Goal: Register for event/course

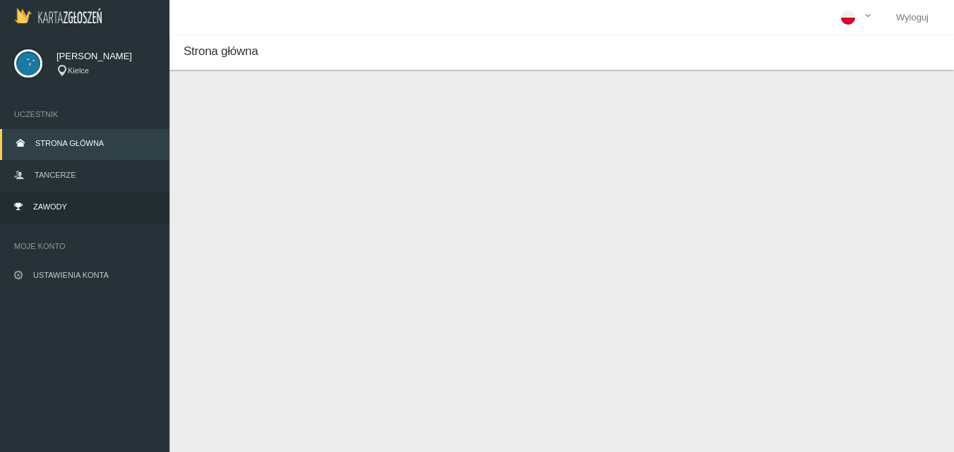
click at [57, 207] on span "Zawody" at bounding box center [50, 207] width 34 height 8
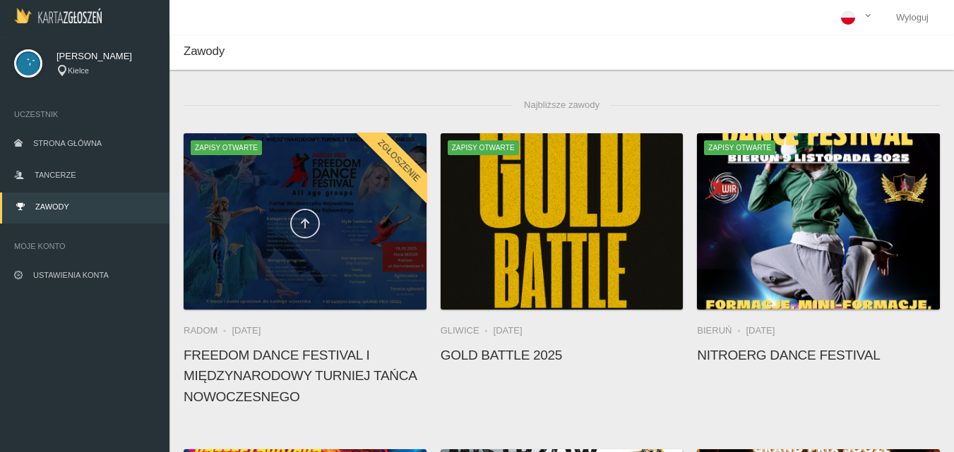
click at [308, 222] on icon at bounding box center [304, 223] width 11 height 11
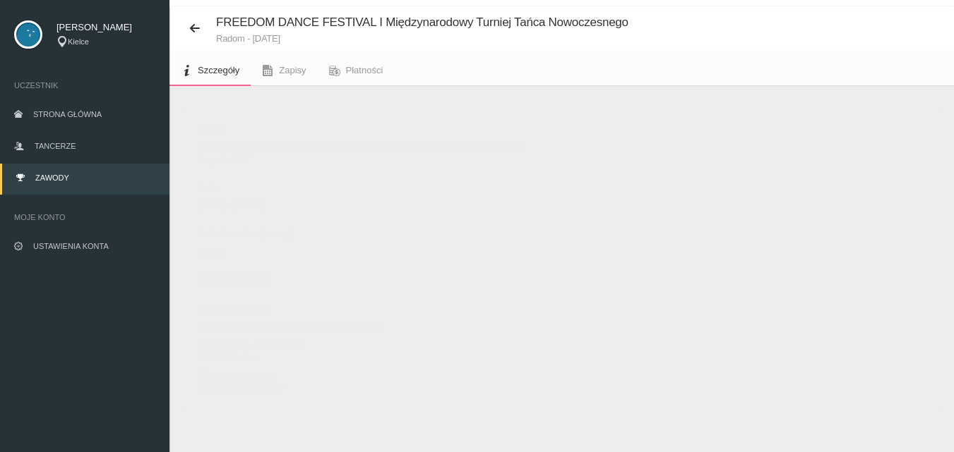
scroll to position [44, 0]
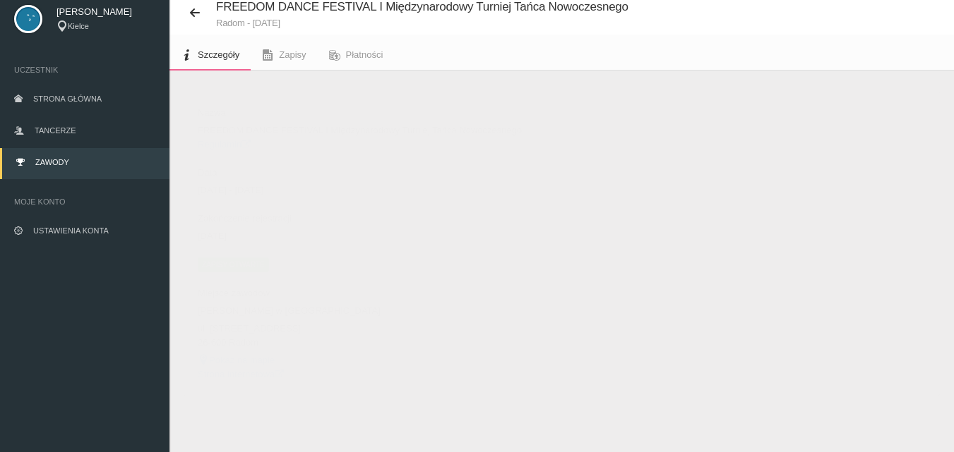
click at [214, 266] on span "Zapisy otwarte" at bounding box center [233, 265] width 71 height 14
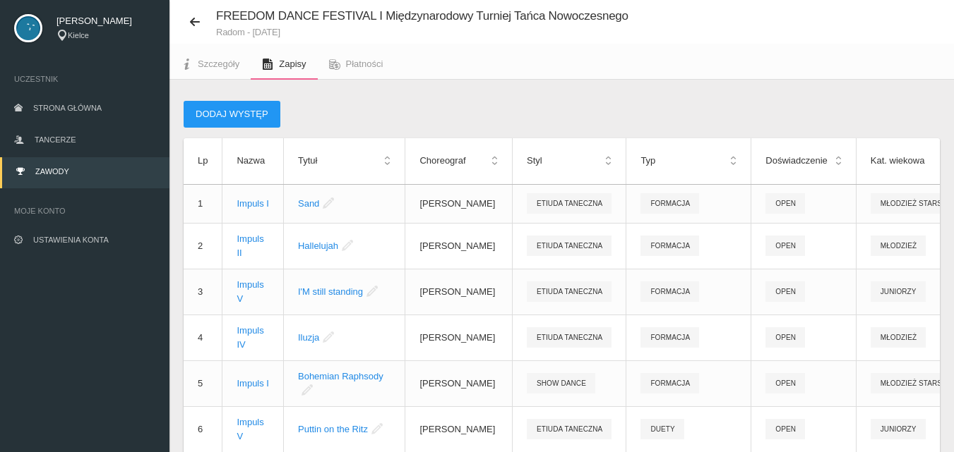
scroll to position [44, 0]
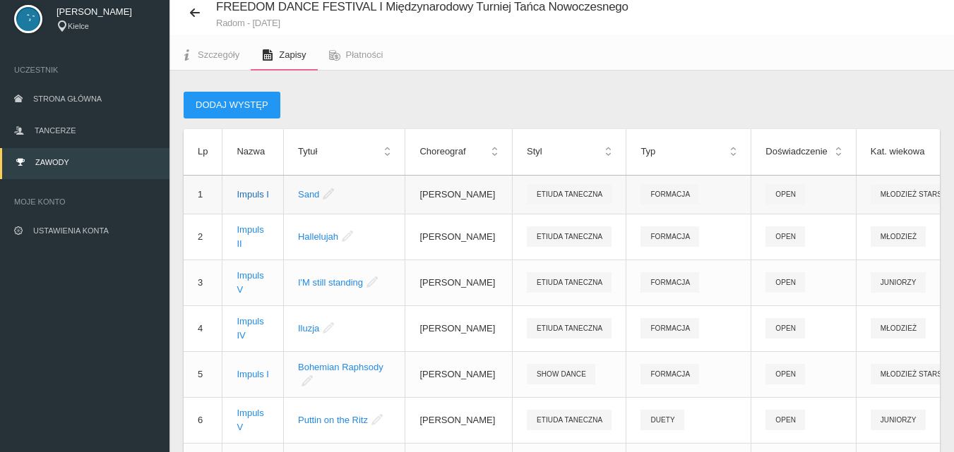
click at [252, 198] on div "Impuls I" at bounding box center [252, 195] width 32 height 14
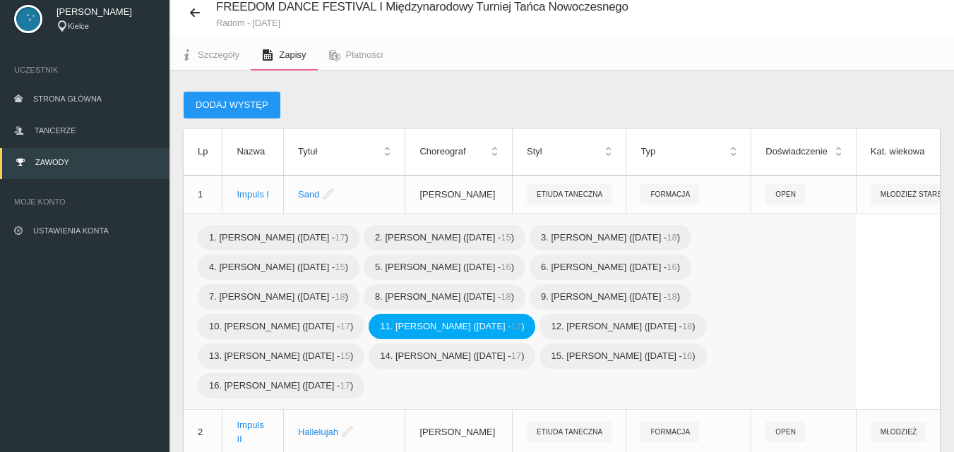
click at [475, 331] on span "11. [PERSON_NAME] ([DATE] - 17 )" at bounding box center [451, 326] width 167 height 25
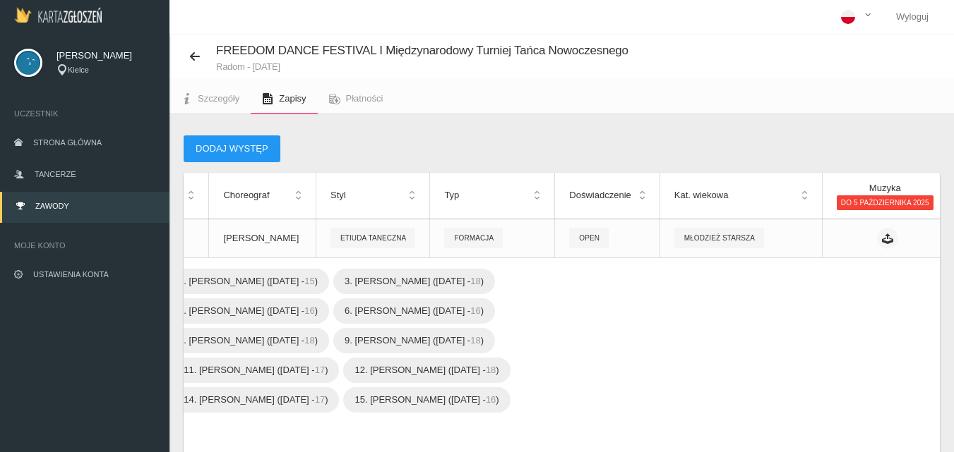
scroll to position [0, 0]
click at [953, 243] on icon at bounding box center [974, 239] width 16 height 11
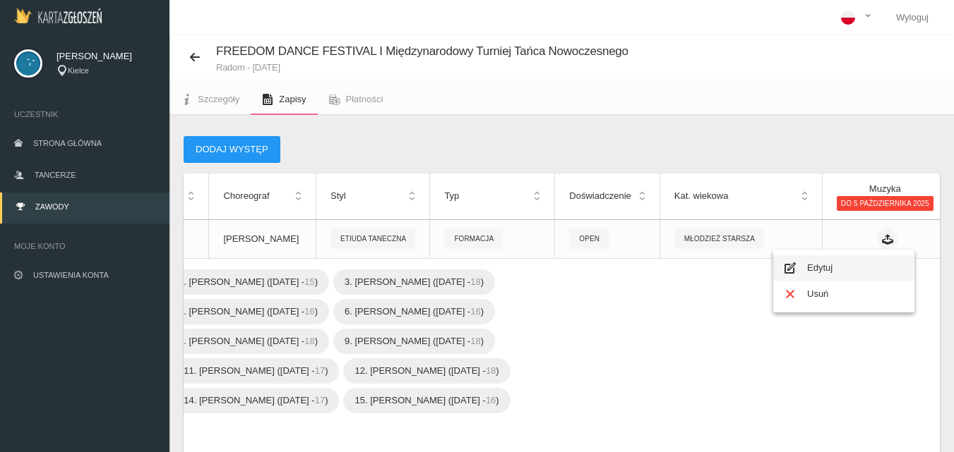
click at [826, 272] on link "Edytuj" at bounding box center [843, 267] width 141 height 25
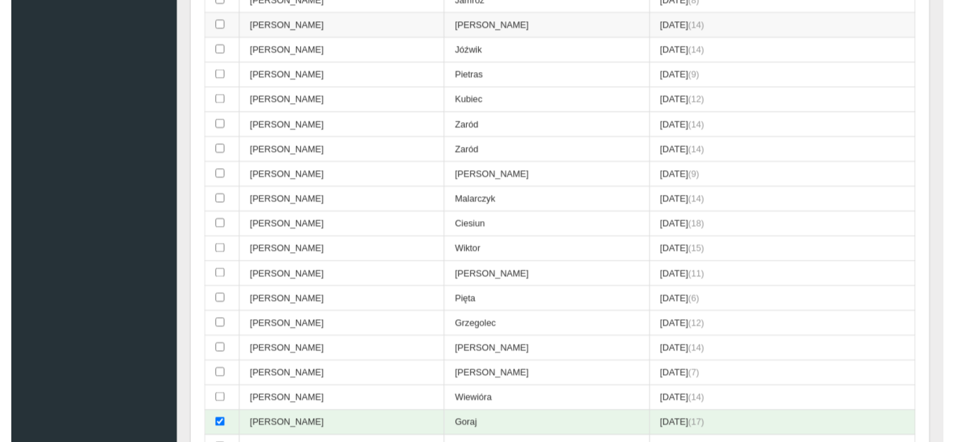
scroll to position [423, 0]
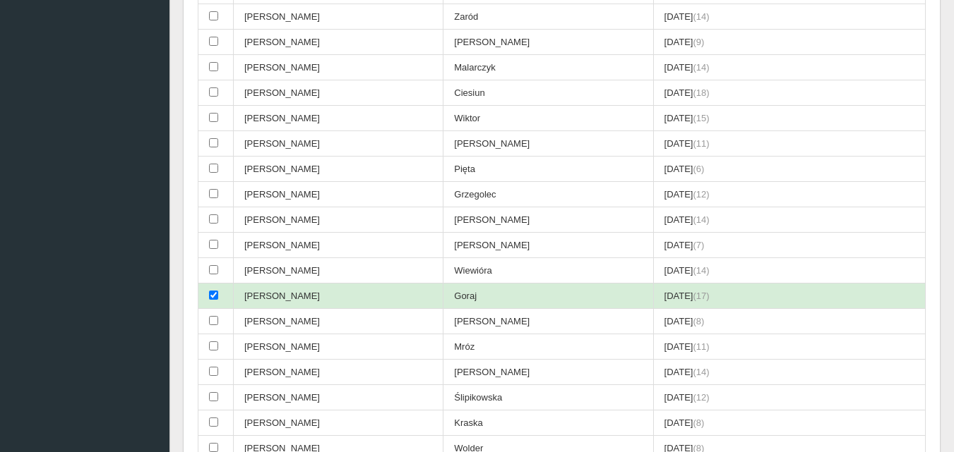
click at [212, 295] on input "checkbox" at bounding box center [213, 295] width 9 height 9
checkbox input "false"
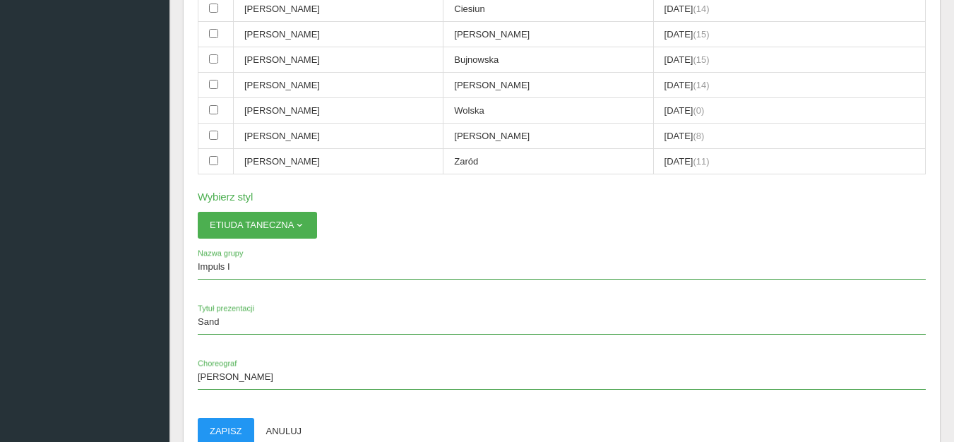
scroll to position [4447, 0]
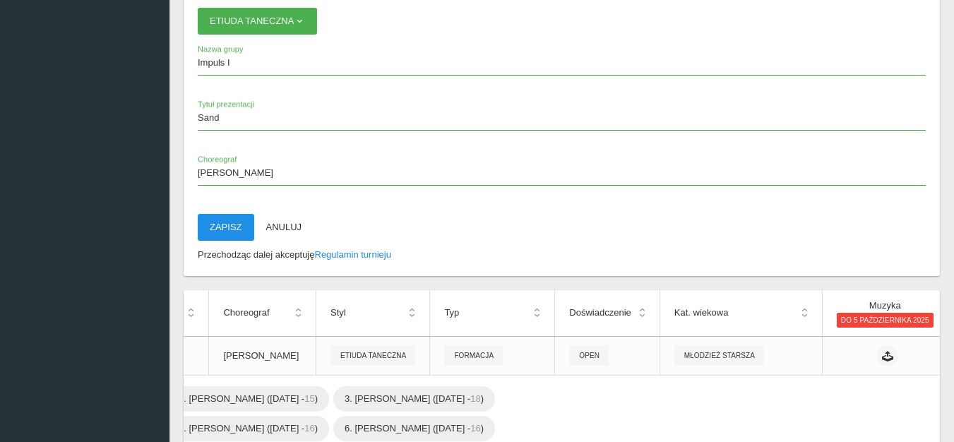
click at [233, 226] on button "Zapisz" at bounding box center [226, 227] width 56 height 27
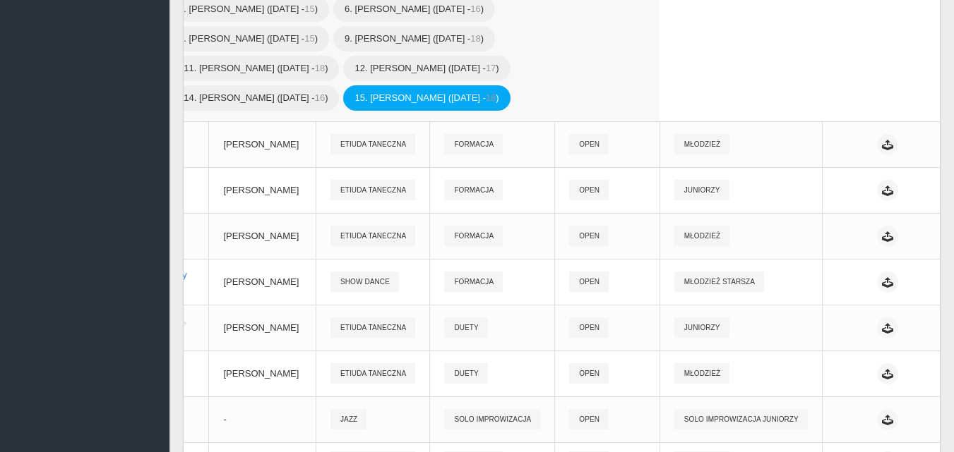
scroll to position [303, 0]
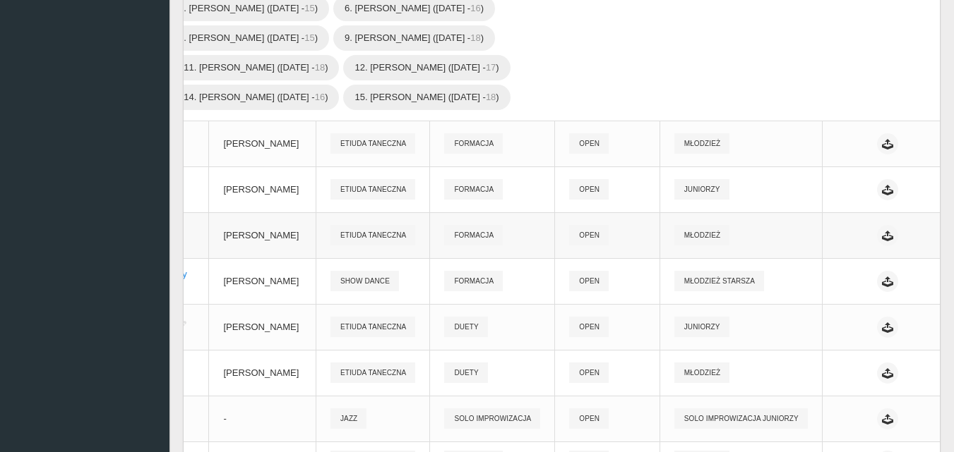
click at [953, 241] on icon at bounding box center [974, 235] width 16 height 11
click at [831, 268] on link "Edytuj" at bounding box center [843, 267] width 141 height 25
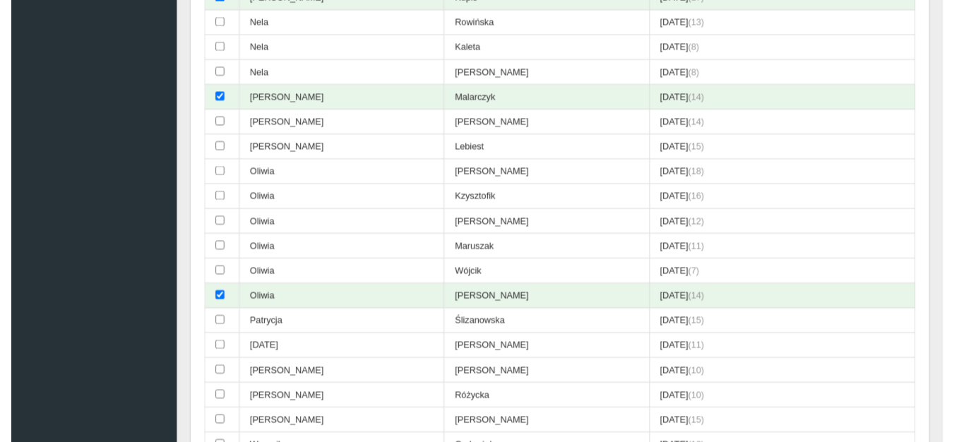
scroll to position [3550, 0]
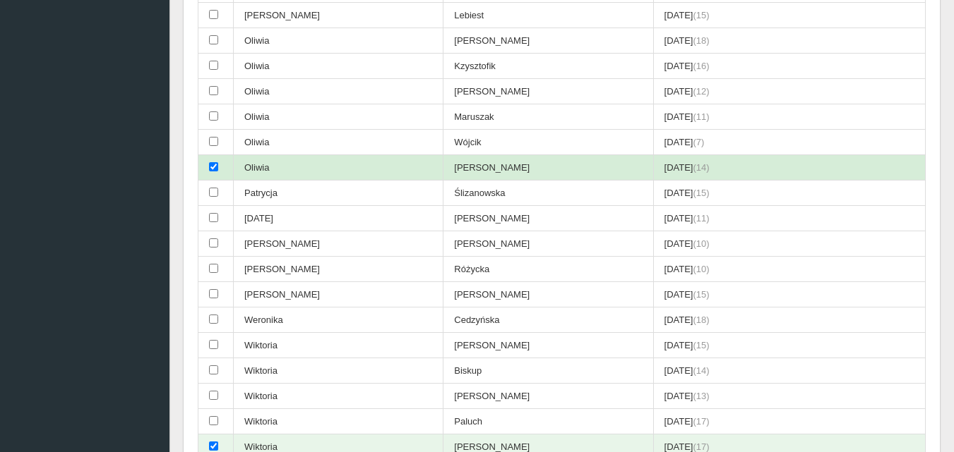
click at [215, 168] on input "checkbox" at bounding box center [213, 166] width 9 height 9
checkbox input "false"
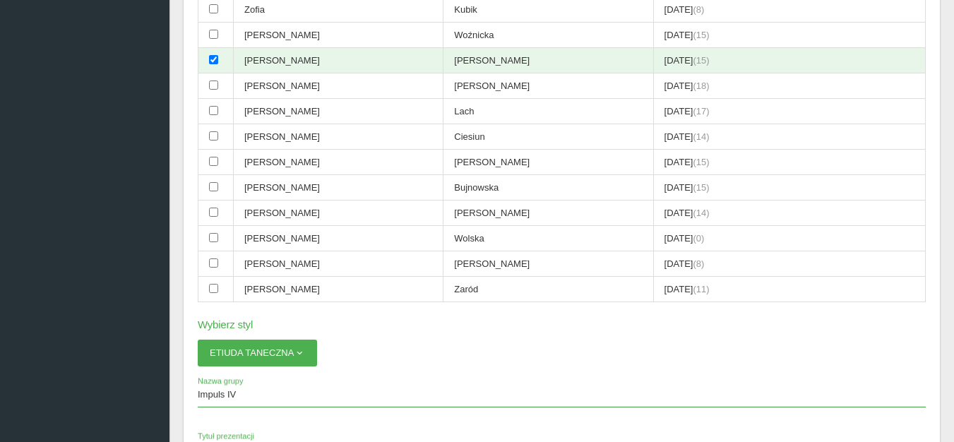
scroll to position [4327, 0]
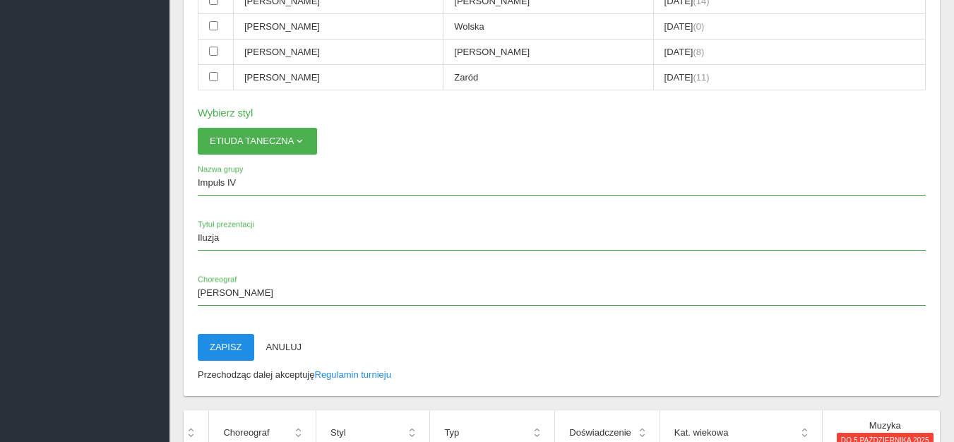
drag, startPoint x: 230, startPoint y: 349, endPoint x: 546, endPoint y: 77, distance: 417.4
click at [230, 349] on button "Zapisz" at bounding box center [226, 347] width 56 height 27
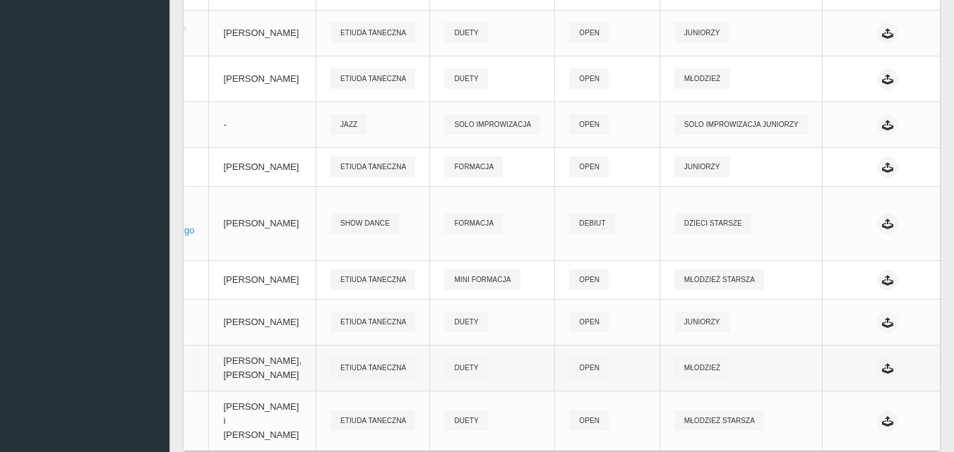
scroll to position [727, 0]
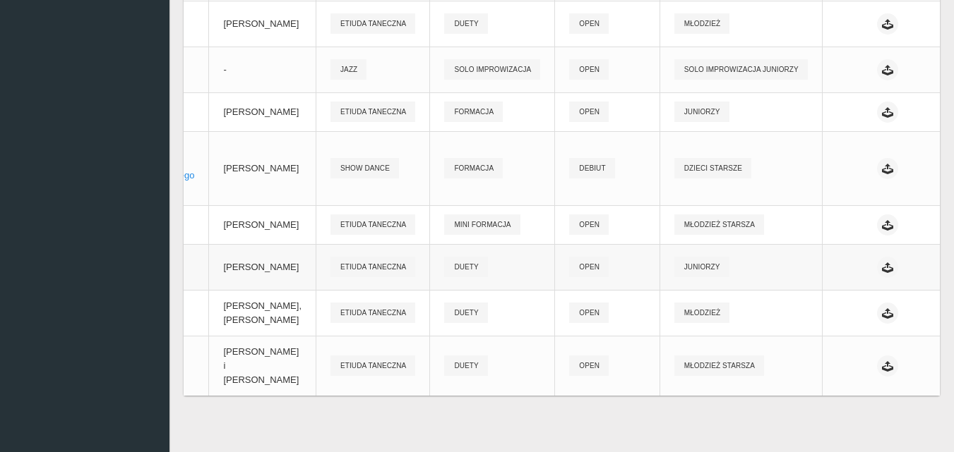
click at [953, 262] on icon at bounding box center [974, 267] width 16 height 11
click at [826, 315] on link "Edytuj" at bounding box center [843, 327] width 141 height 25
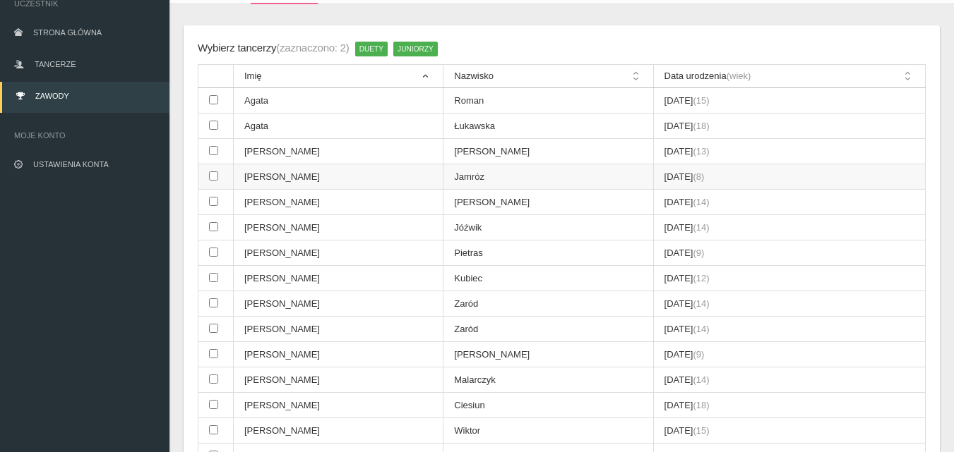
scroll to position [0, 0]
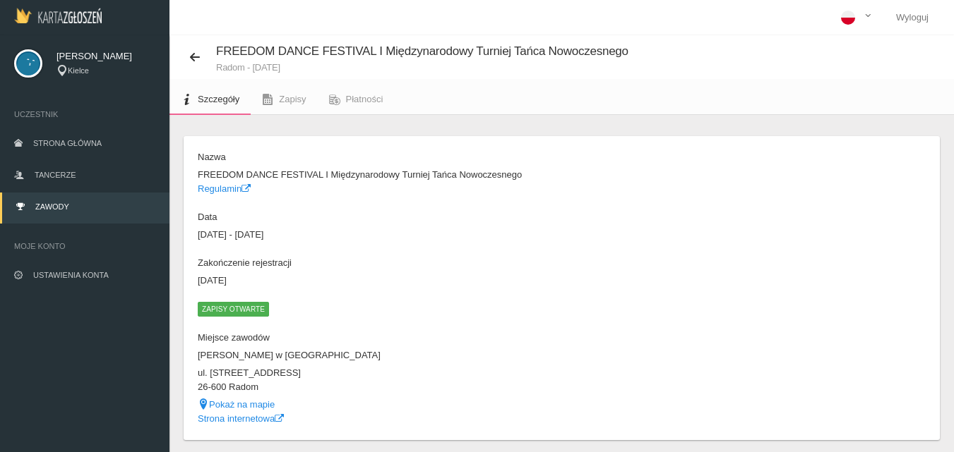
scroll to position [44, 0]
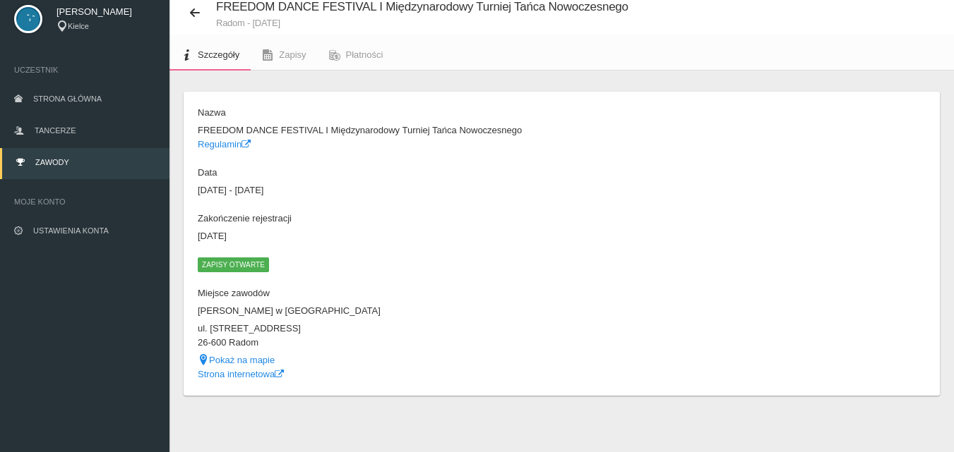
click at [228, 265] on span "Zapisy otwarte" at bounding box center [233, 265] width 71 height 14
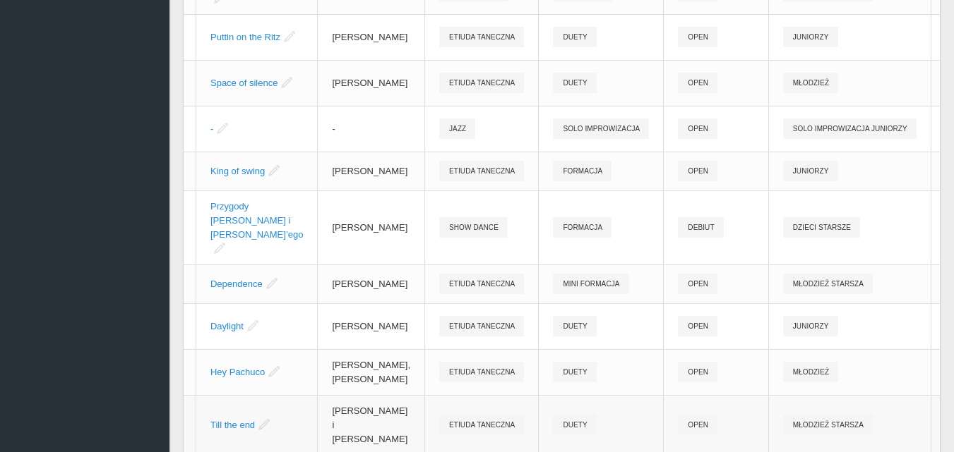
scroll to position [420, 0]
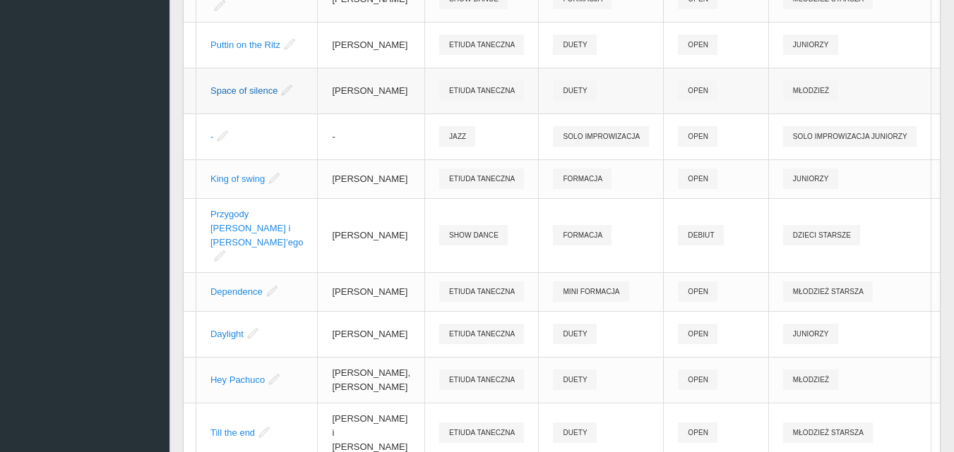
click at [221, 96] on link "Space of silence" at bounding box center [243, 90] width 67 height 11
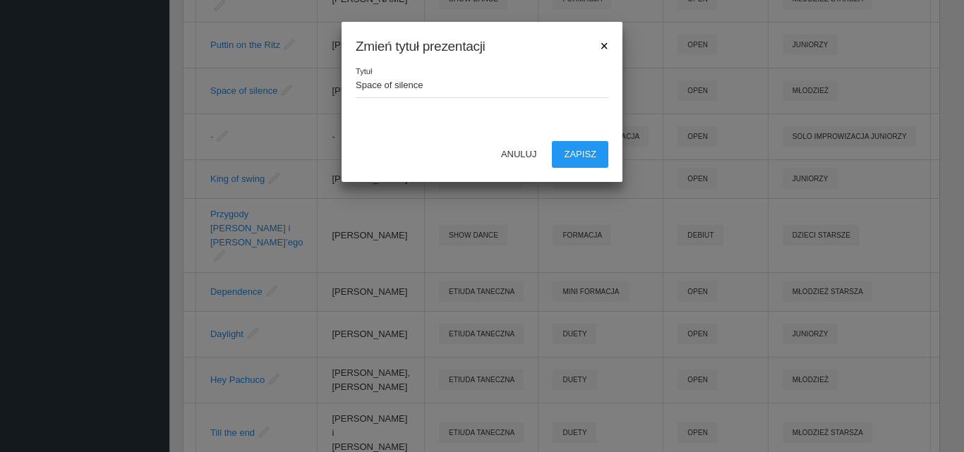
click at [603, 45] on span "×" at bounding box center [605, 46] width 8 height 16
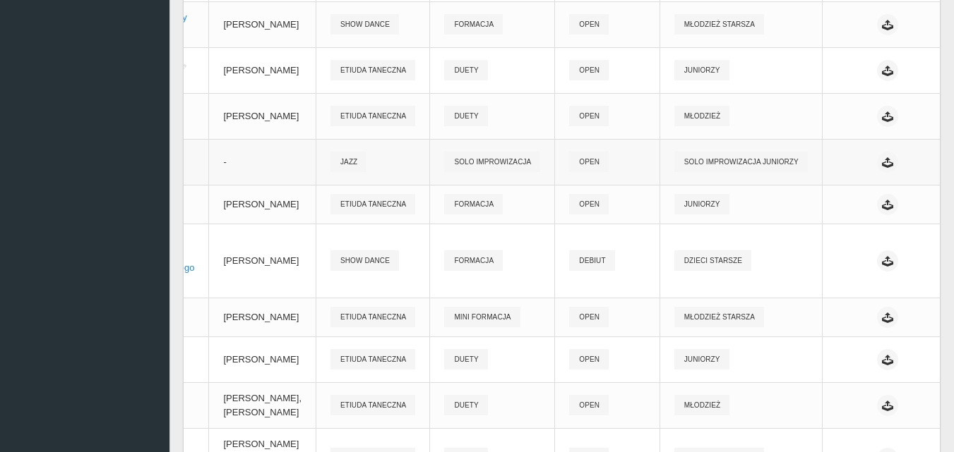
scroll to position [349, 0]
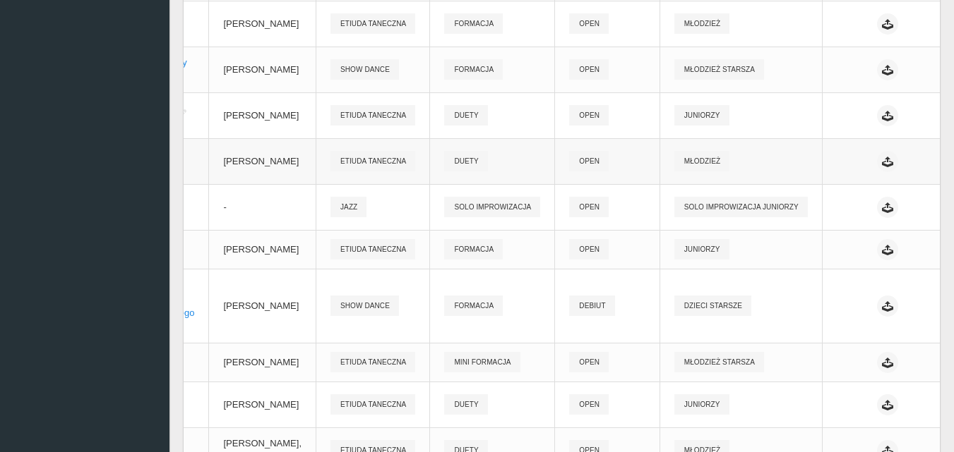
click at [953, 167] on icon at bounding box center [974, 161] width 16 height 11
click at [824, 239] on link "Usuń" at bounding box center [843, 234] width 141 height 25
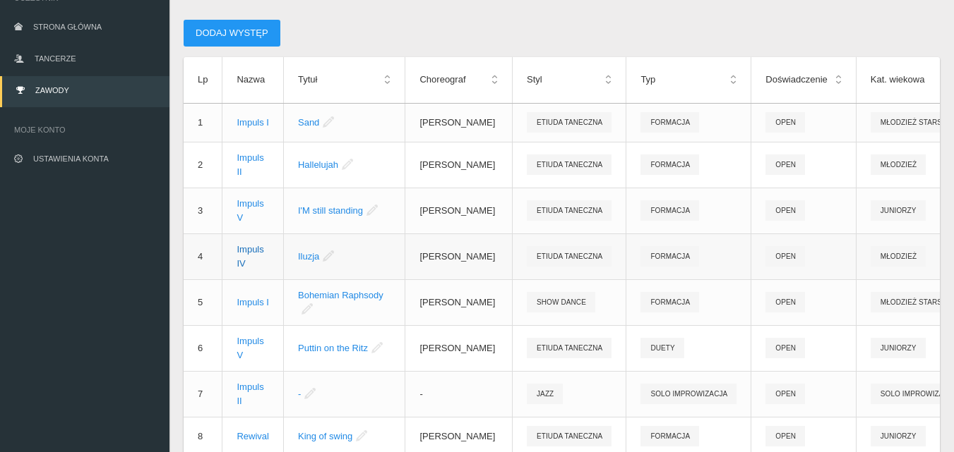
scroll to position [92, 0]
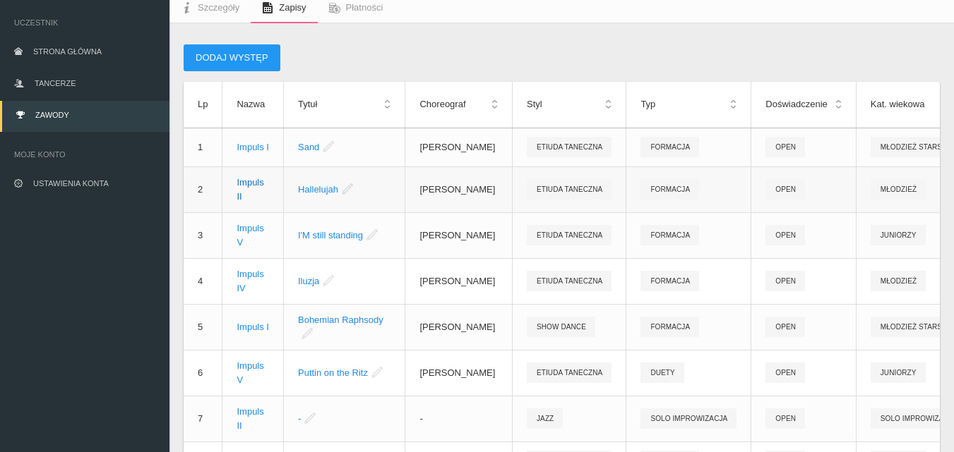
click at [250, 194] on div "Impuls II" at bounding box center [252, 190] width 32 height 28
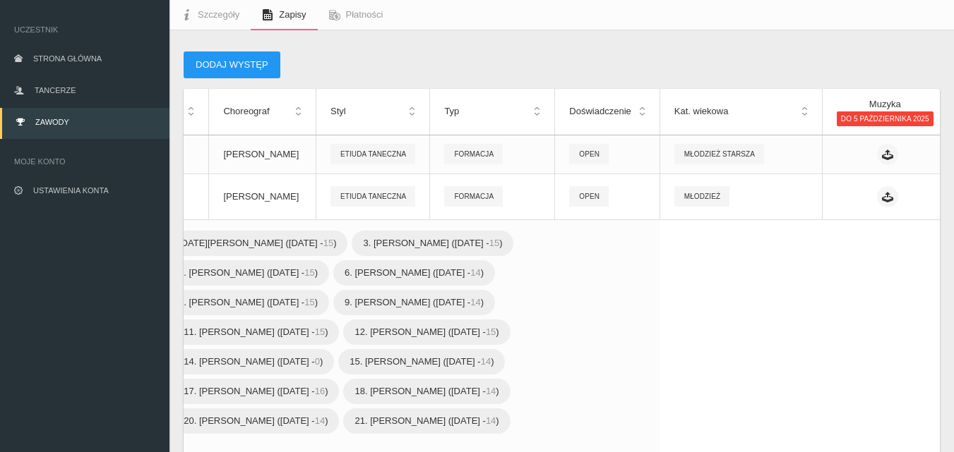
scroll to position [64, 0]
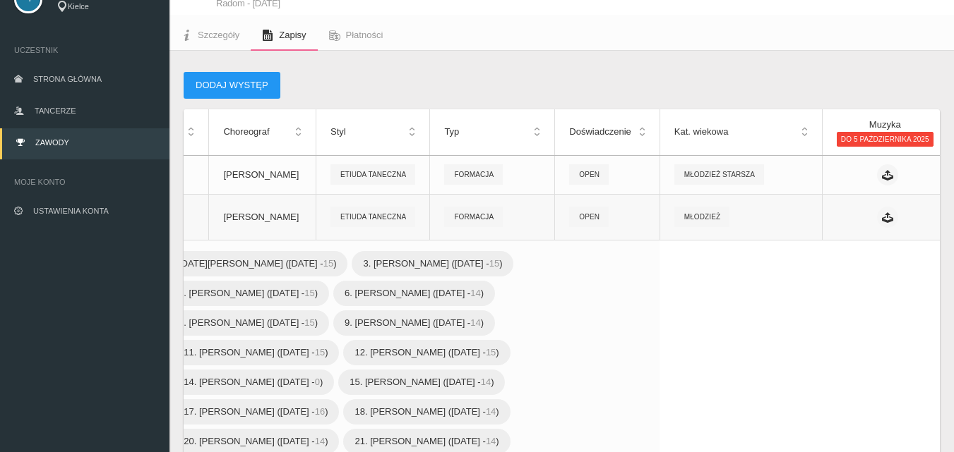
click at [953, 221] on icon at bounding box center [974, 217] width 16 height 11
click at [819, 252] on link "Edytuj" at bounding box center [843, 249] width 141 height 25
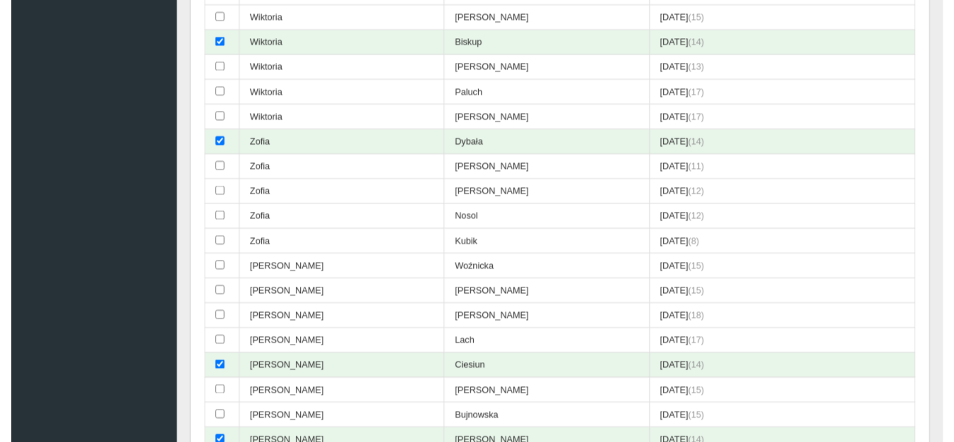
scroll to position [3876, 0]
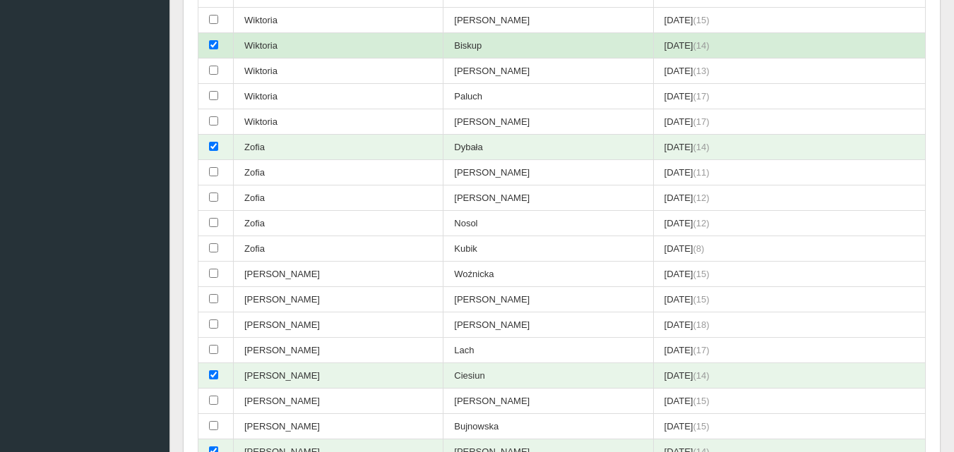
click at [212, 44] on input "checkbox" at bounding box center [213, 44] width 9 height 9
checkbox input "false"
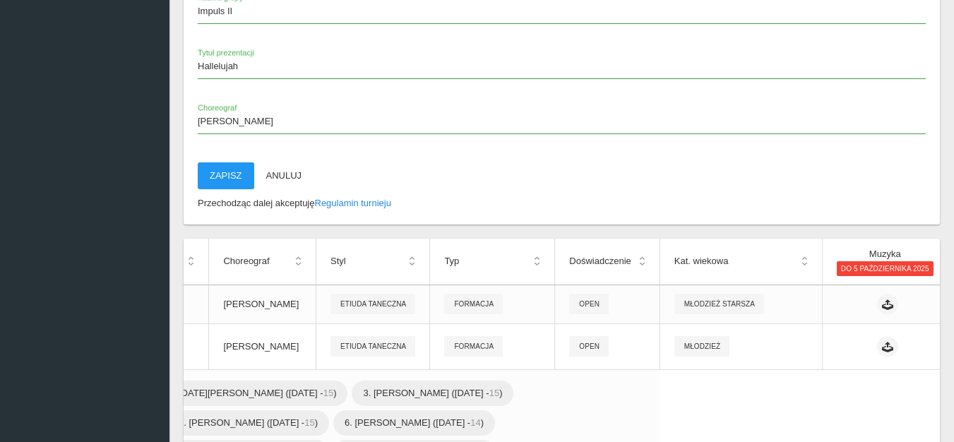
scroll to position [4370, 0]
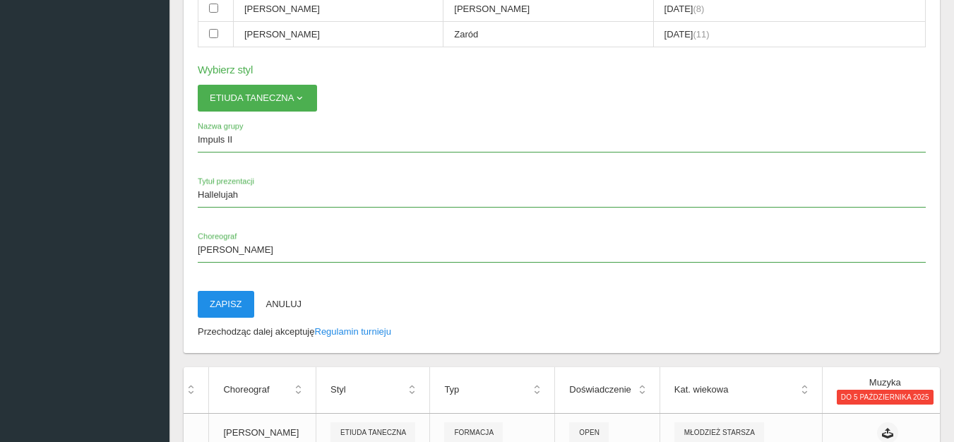
click at [239, 304] on button "Zapisz" at bounding box center [226, 304] width 56 height 27
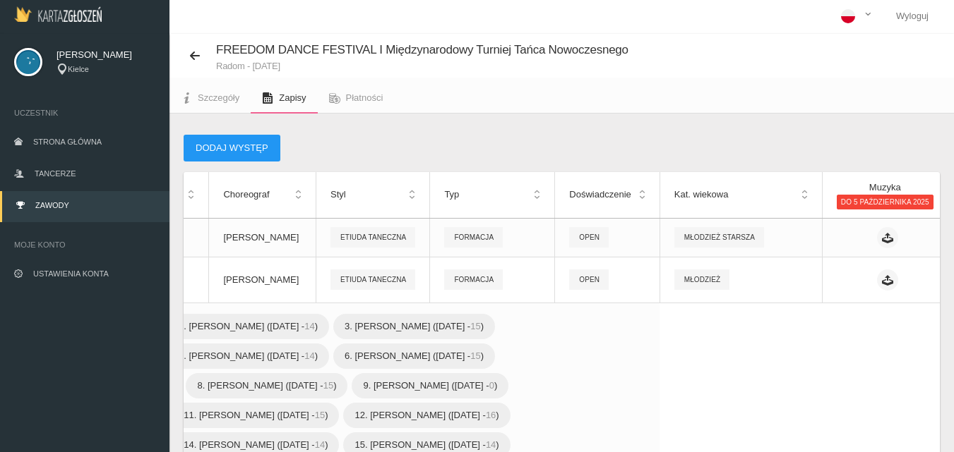
scroll to position [0, 0]
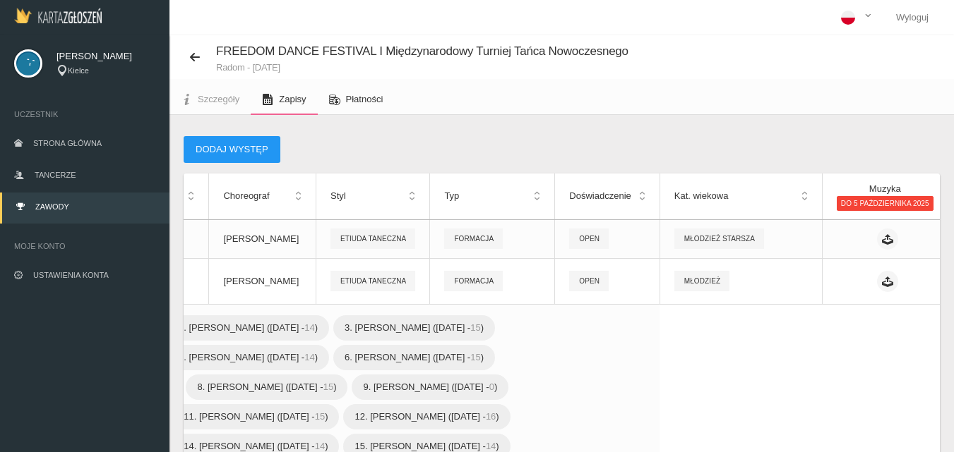
click at [364, 101] on span "Płatności" at bounding box center [364, 99] width 37 height 11
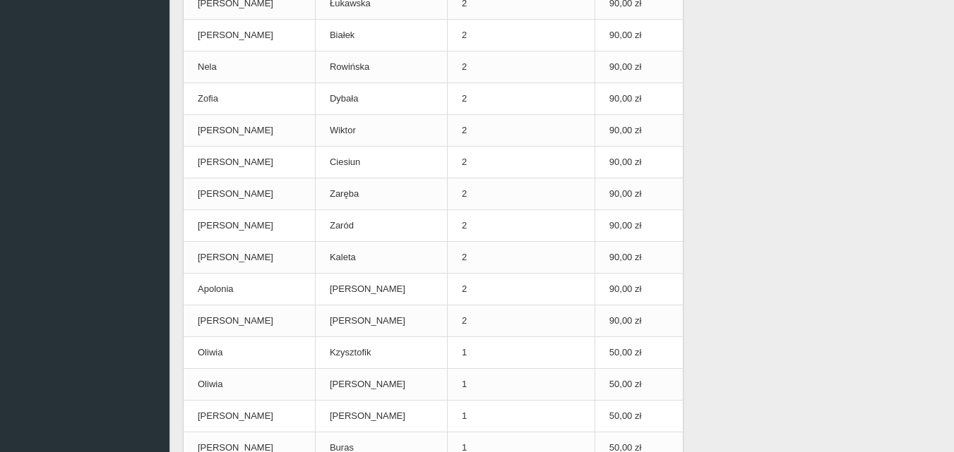
scroll to position [847, 0]
